Goal: Task Accomplishment & Management: Manage account settings

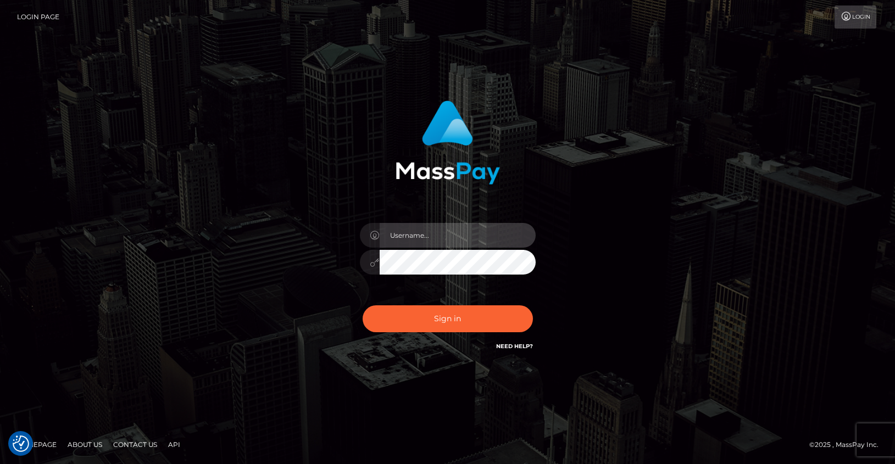
click at [423, 234] on input "text" at bounding box center [458, 235] width 156 height 25
paste input "[PERSON_NAME].tilia"
type input "[PERSON_NAME].tilia"
click at [451, 274] on div "[PERSON_NAME].tilia" at bounding box center [448, 257] width 192 height 84
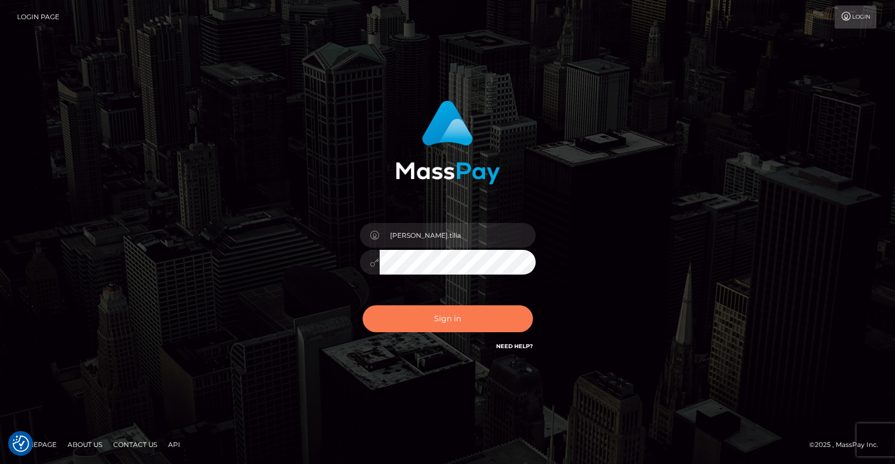
click at [446, 319] on button "Sign in" at bounding box center [448, 319] width 170 height 27
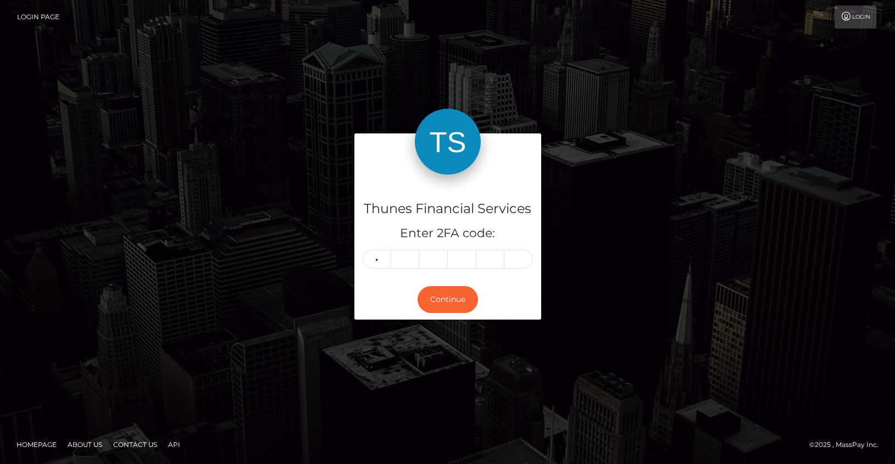
type input "8"
type input "6"
type input "1"
type input "5"
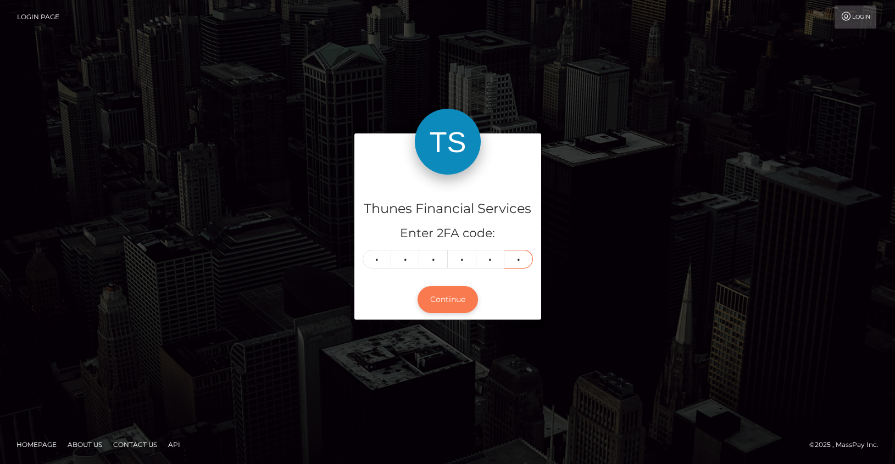
type input "3"
click at [452, 302] on button "Continue" at bounding box center [448, 299] width 60 height 27
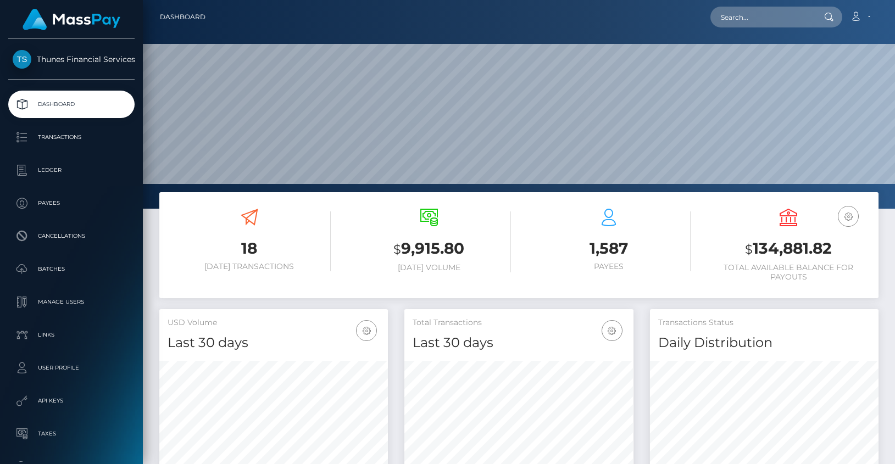
scroll to position [195, 229]
